Goal: Task Accomplishment & Management: Manage account settings

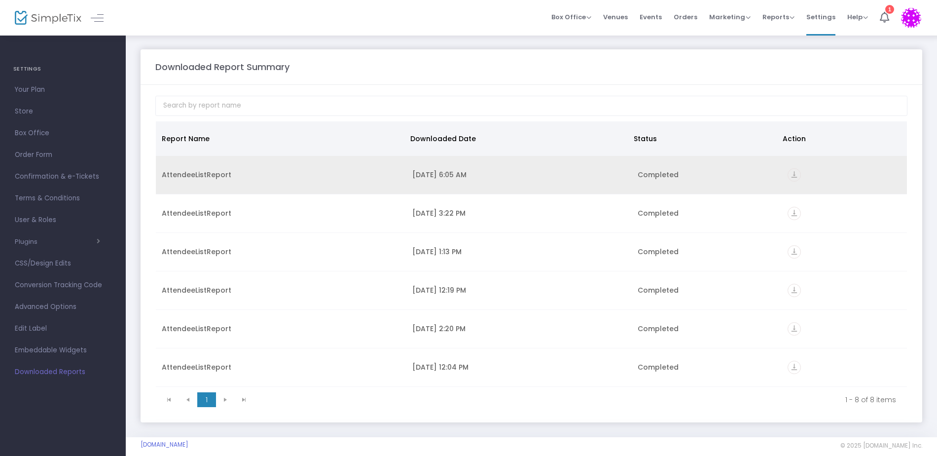
click at [792, 172] on icon "vertical_align_bottom" at bounding box center [794, 174] width 13 height 13
